Goal: Task Accomplishment & Management: Use online tool/utility

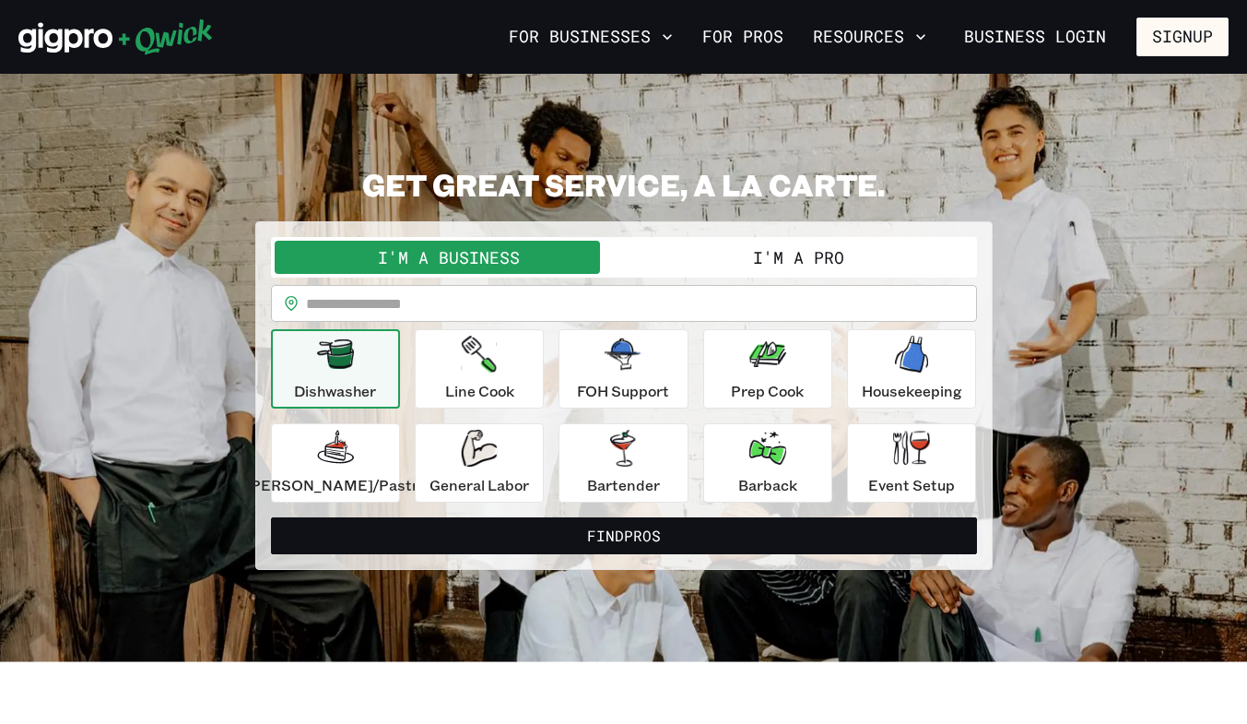
click at [496, 259] on button "I'm a Business" at bounding box center [449, 257] width 349 height 33
click at [734, 370] on div "Prep Cook" at bounding box center [767, 369] width 73 height 66
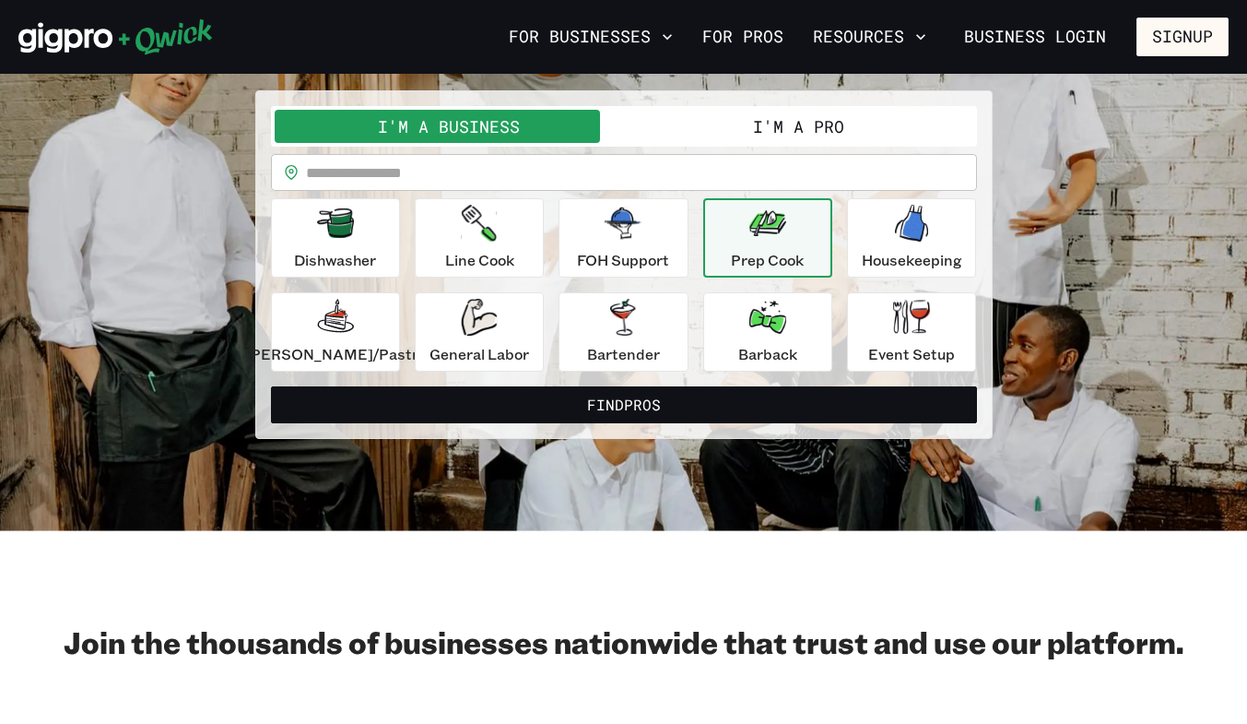
scroll to position [124, 0]
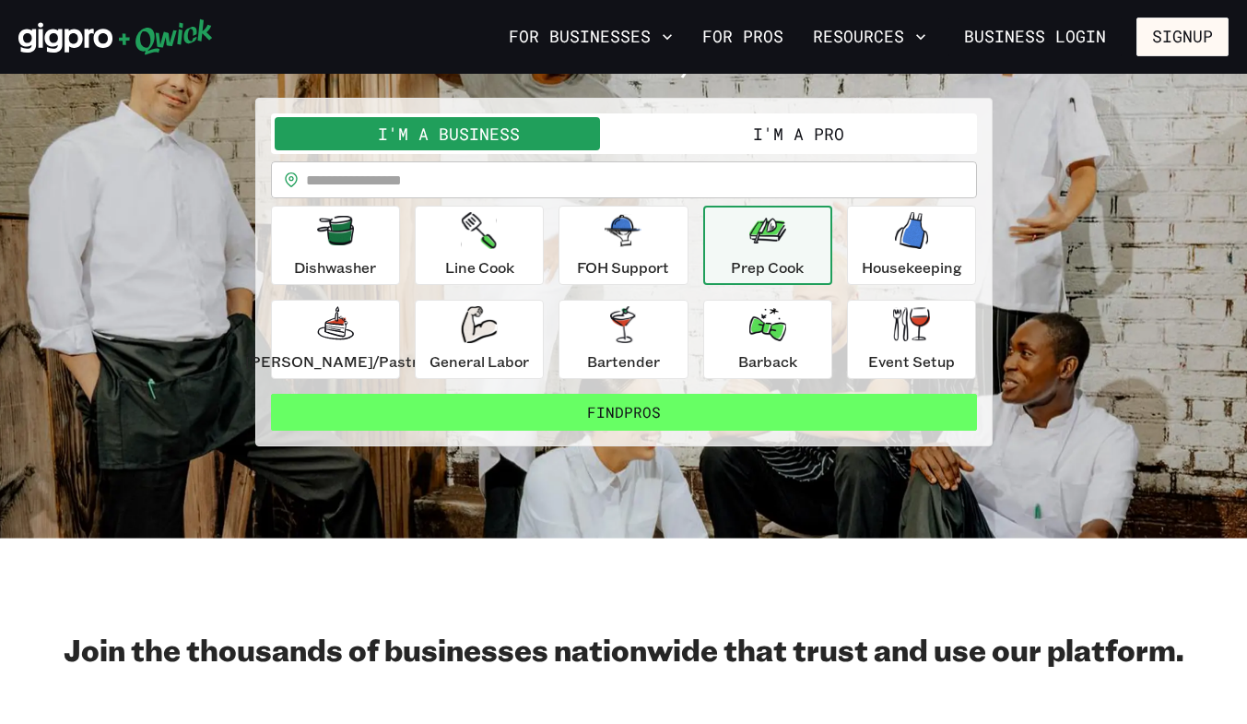
click at [700, 409] on button "Find Pros" at bounding box center [624, 412] width 706 height 37
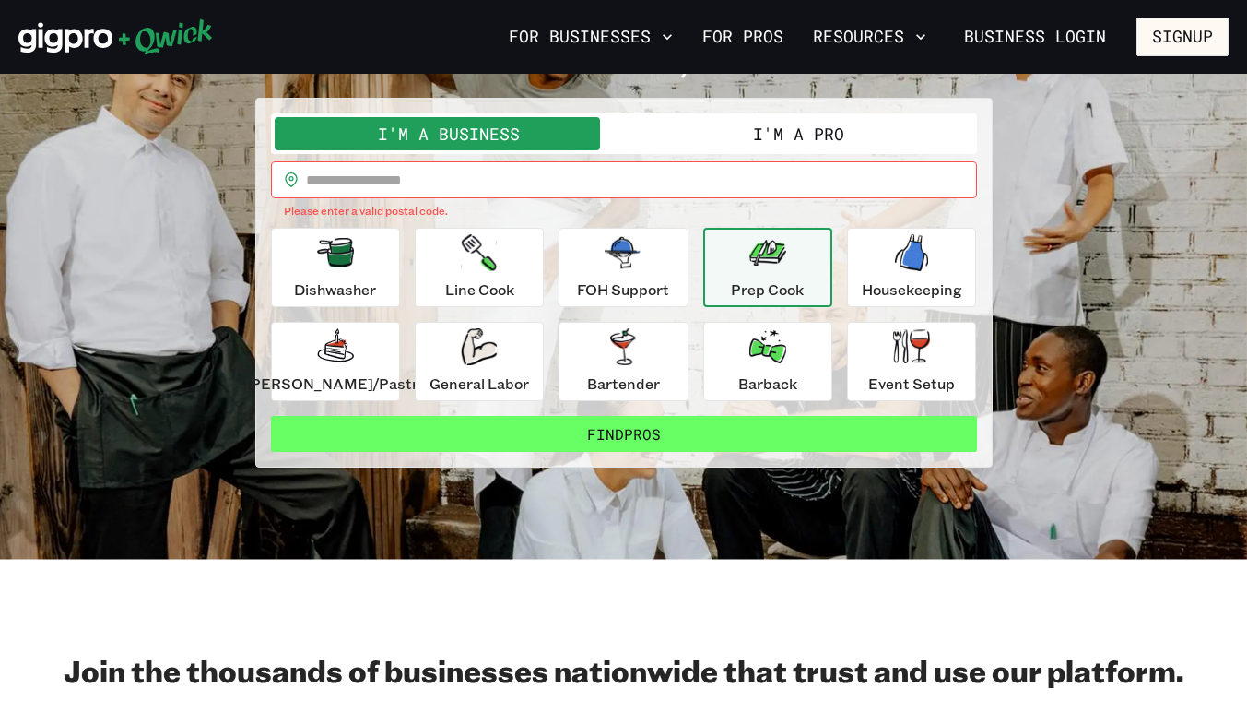
click at [691, 433] on button "Find Pros" at bounding box center [624, 434] width 706 height 37
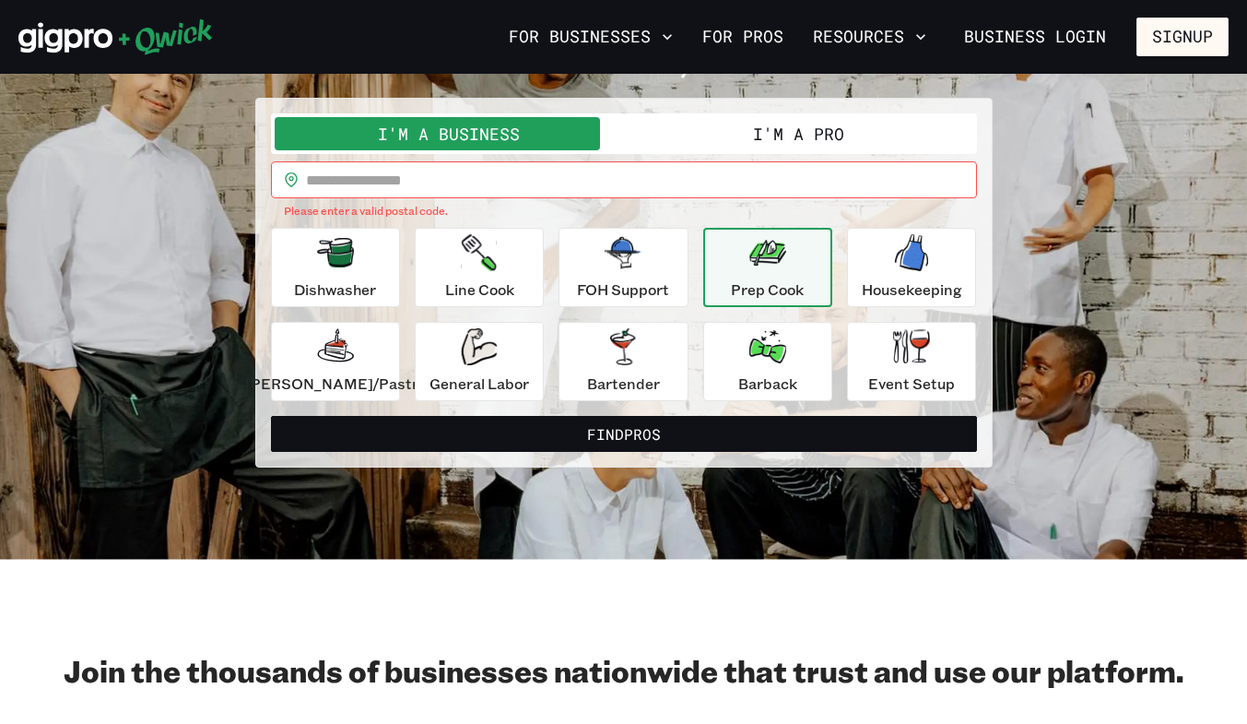
click at [462, 171] on input "text" at bounding box center [641, 179] width 671 height 37
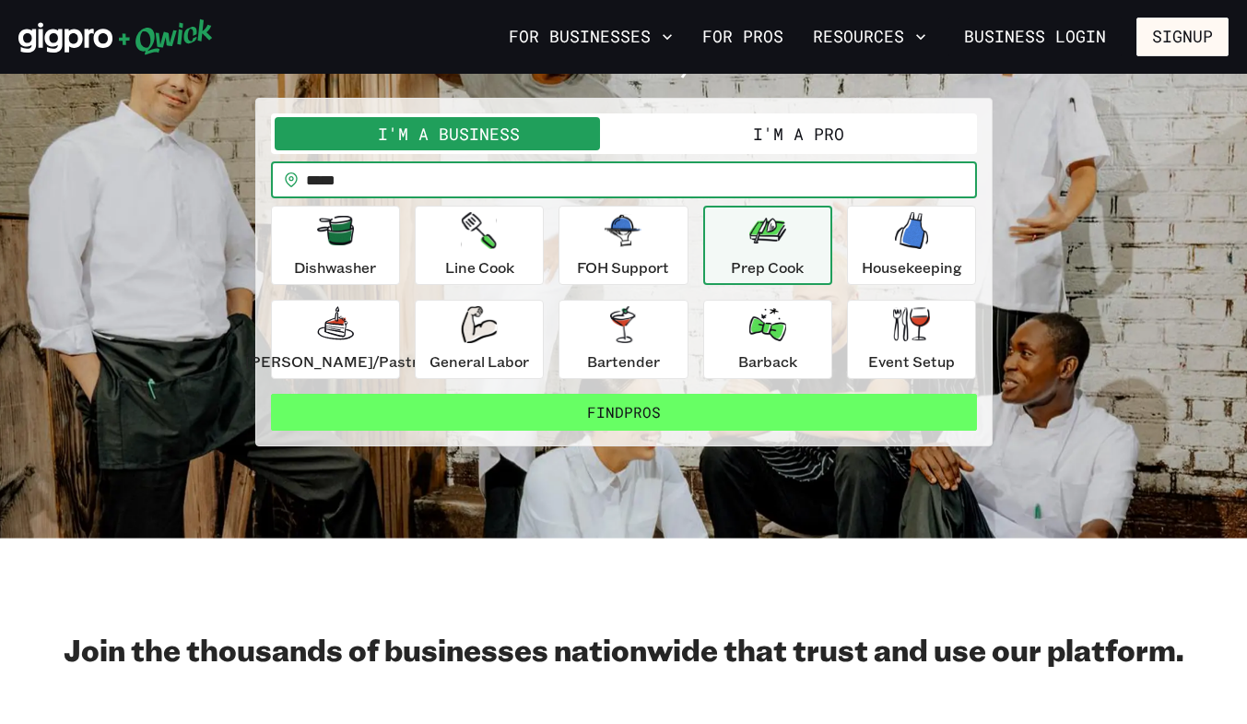
type input "*****"
click at [641, 419] on button "Find Pros" at bounding box center [624, 412] width 706 height 37
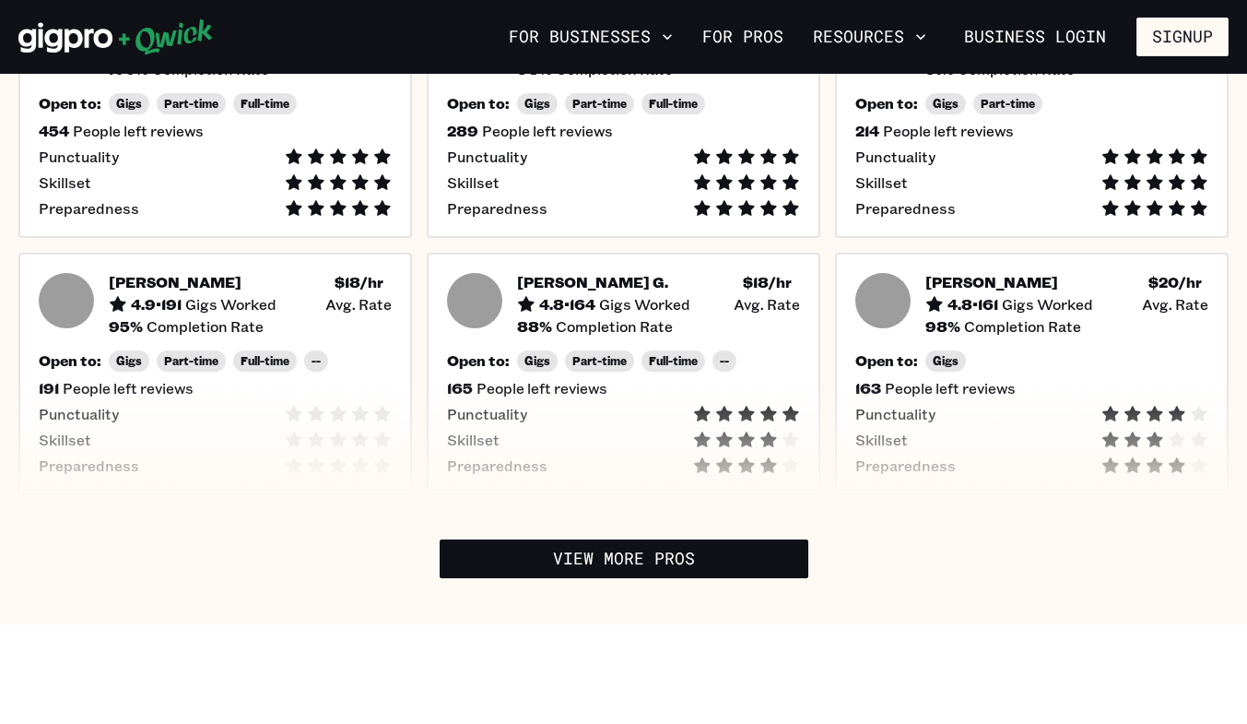
scroll to position [615, 0]
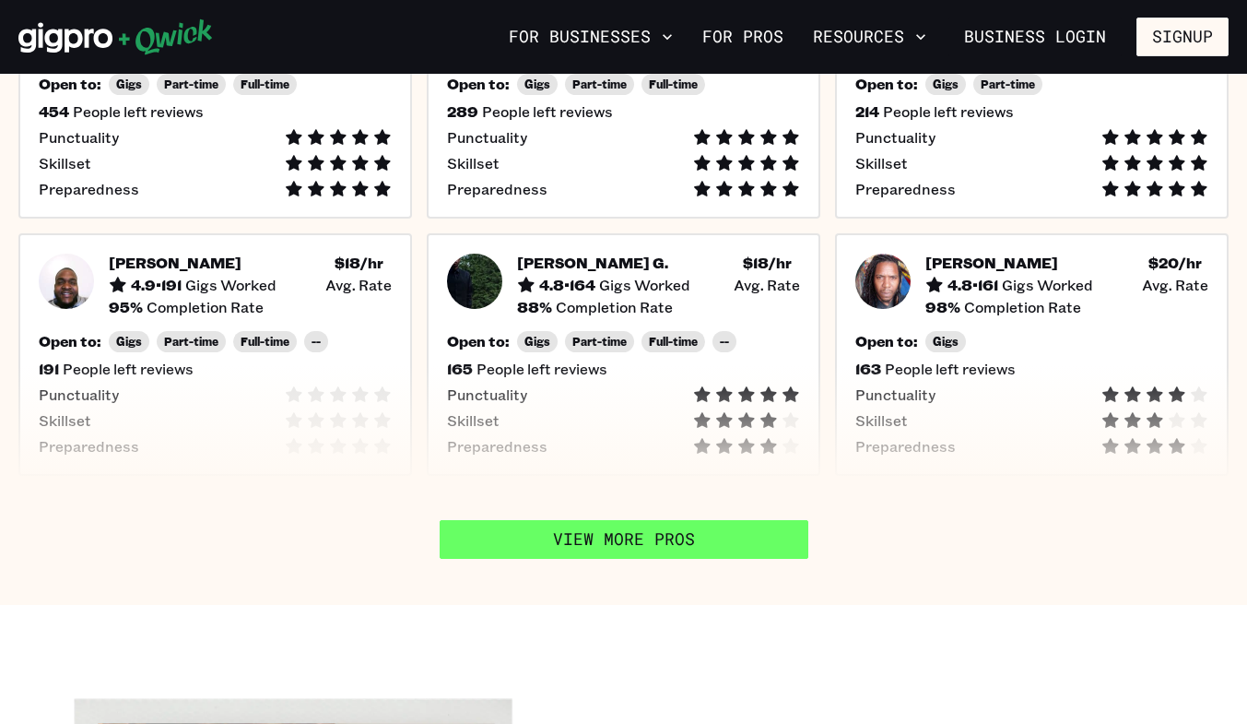
click at [723, 537] on link "View More Pros" at bounding box center [624, 539] width 369 height 39
